Goal: Check status: Check status

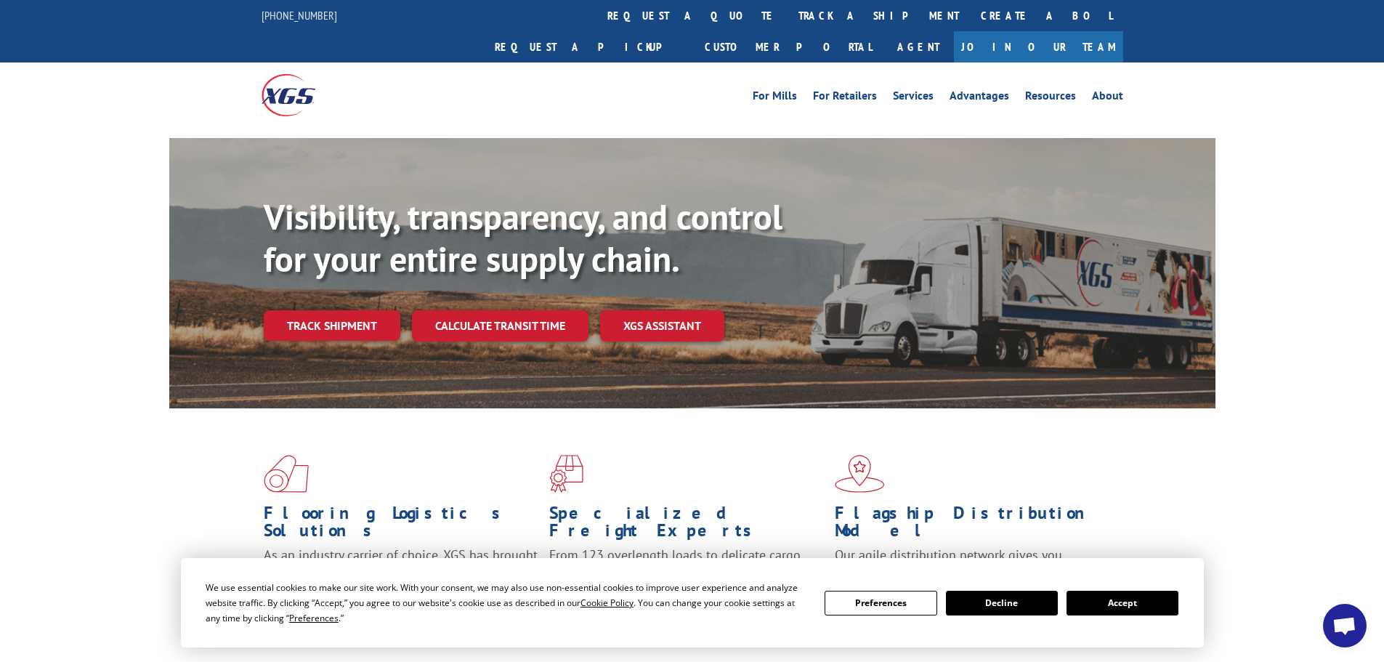
click at [788, 20] on link "track a shipment" at bounding box center [879, 15] width 182 height 31
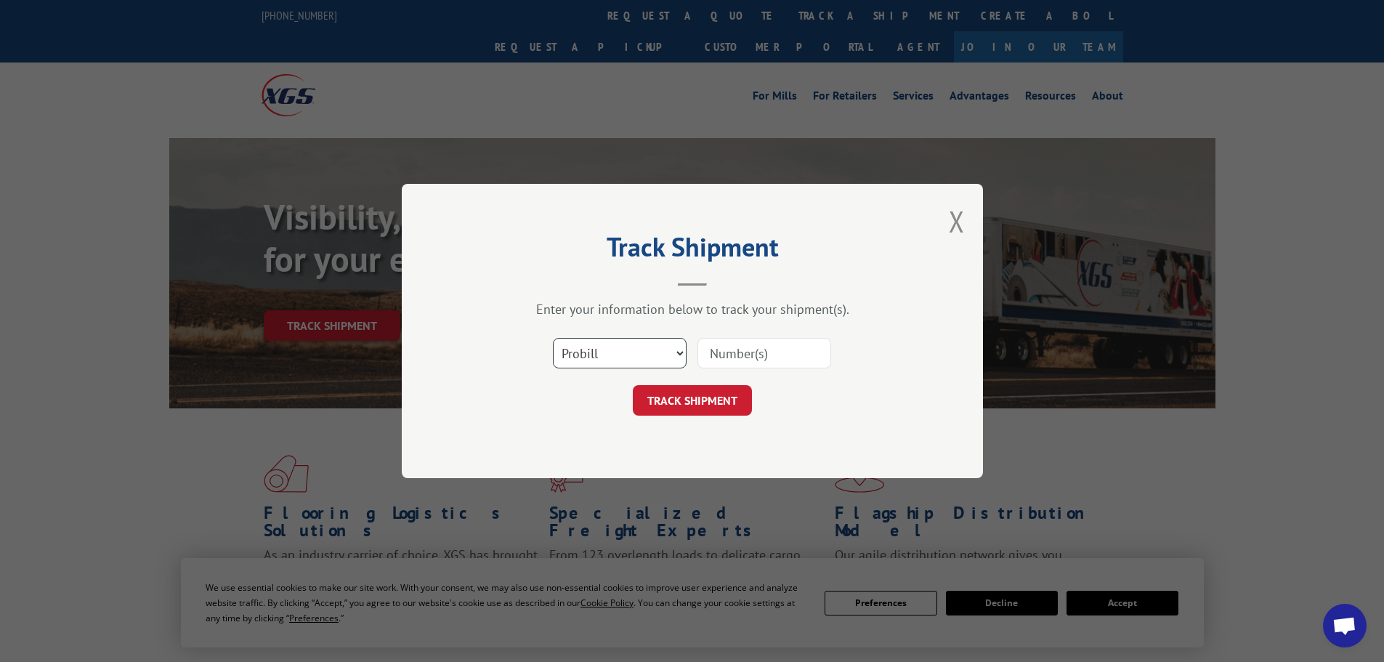
click at [623, 361] on select "Select category... Probill BOL PO" at bounding box center [620, 353] width 134 height 31
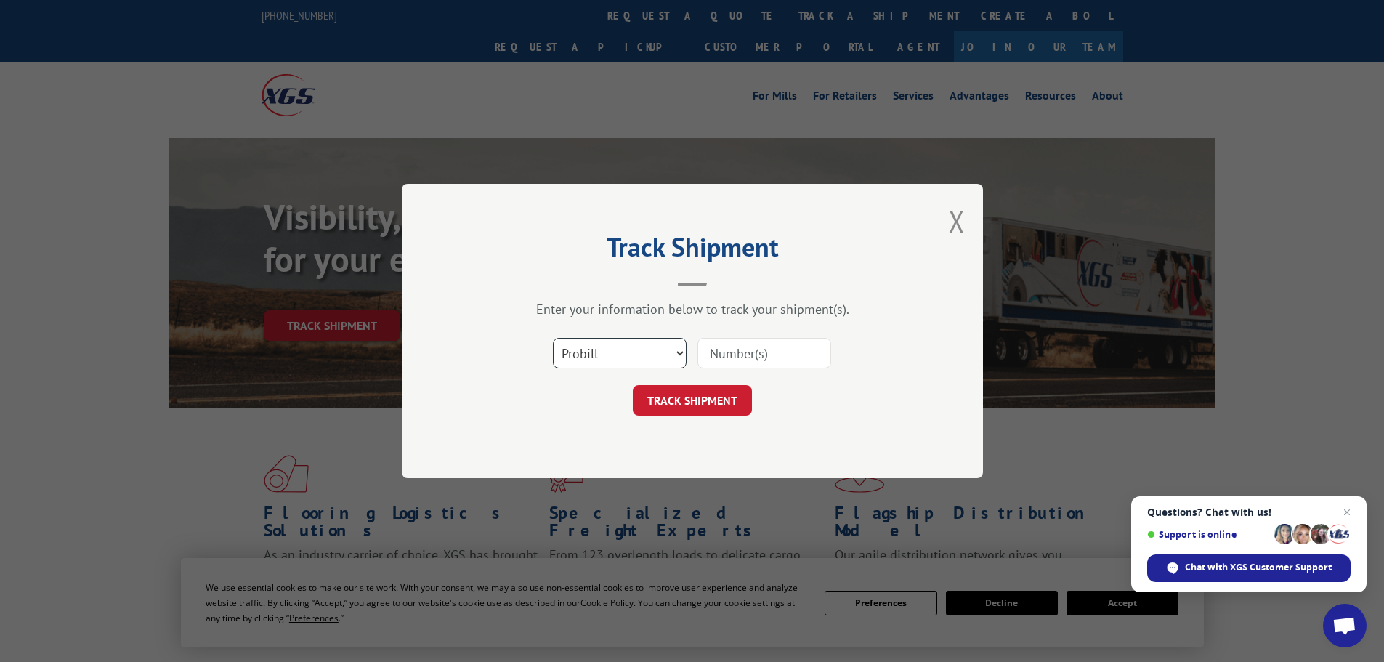
click at [553, 338] on select "Select category... Probill BOL PO" at bounding box center [620, 353] width 134 height 31
click at [763, 345] on input at bounding box center [765, 353] width 134 height 31
paste input "15472354 72541350 [PERSON_NAME] [DATE] 2 - Pro #"
type input "15472354 72541350 [PERSON_NAME] [DATE] 2 - Pro #"
drag, startPoint x: 825, startPoint y: 349, endPoint x: 694, endPoint y: 351, distance: 130.8
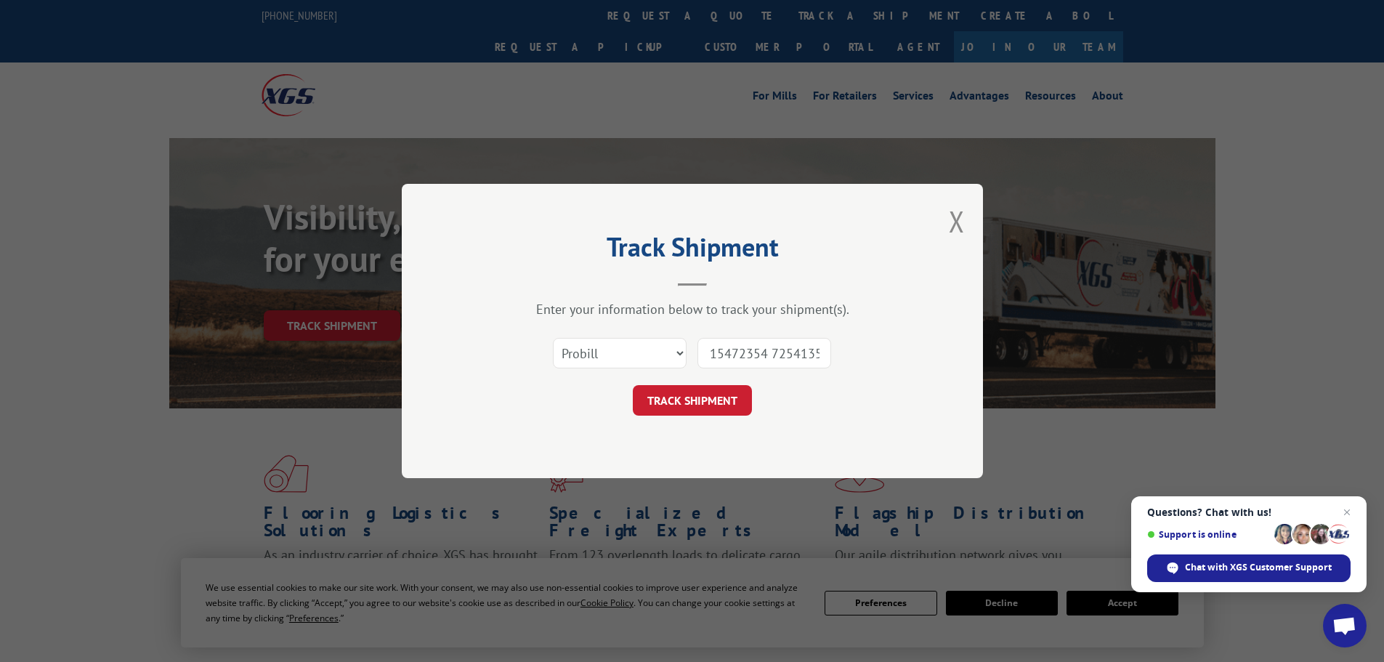
click at [695, 351] on div "Select category... Probill BOL PO 15472354 72541350 [PERSON_NAME] [DATE] 2 - Pr…" at bounding box center [692, 353] width 436 height 48
paste input "15472354 72541350 [PERSON_NAME] [DATE] 2 - Pro #"
type input "15472354"
click button "TRACK SHIPMENT" at bounding box center [692, 400] width 119 height 31
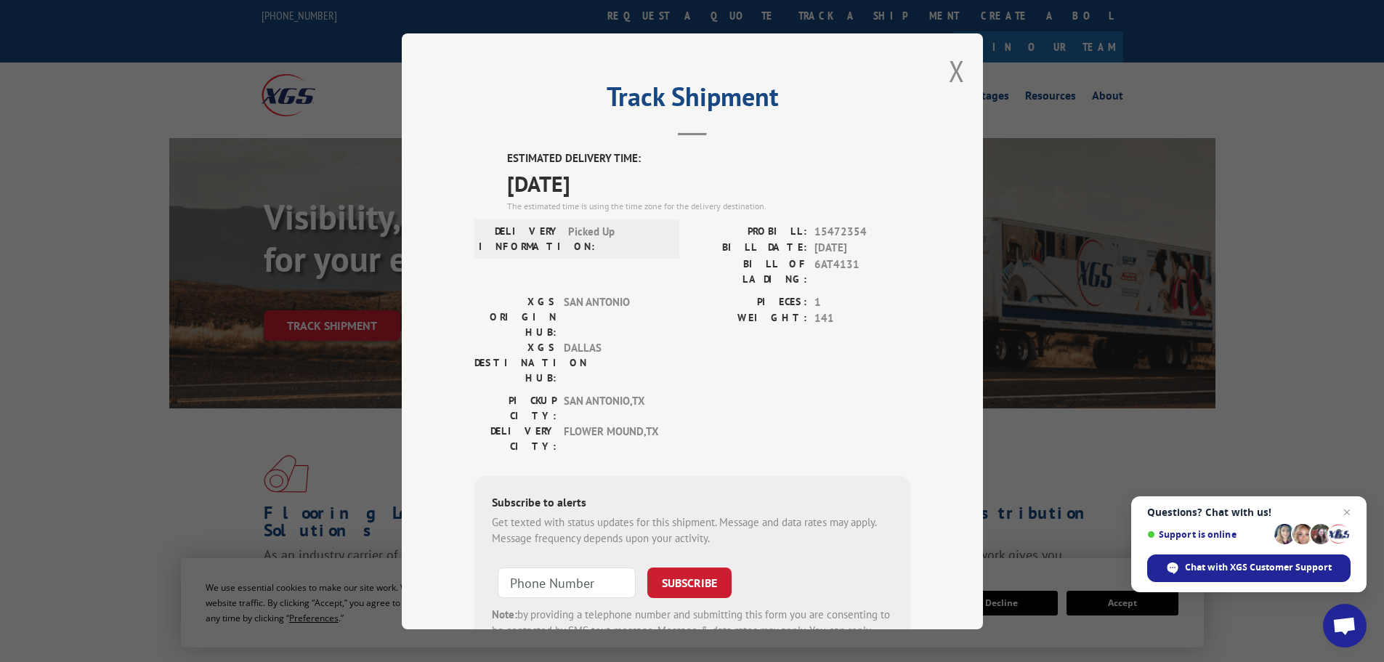
click at [1152, 75] on div "Track Shipment ESTIMATED DELIVERY TIME: [DATE] The estimated time is using the …" at bounding box center [692, 331] width 1384 height 662
click at [955, 73] on button "Close modal" at bounding box center [957, 71] width 16 height 39
